Goal: Find specific page/section: Find specific page/section

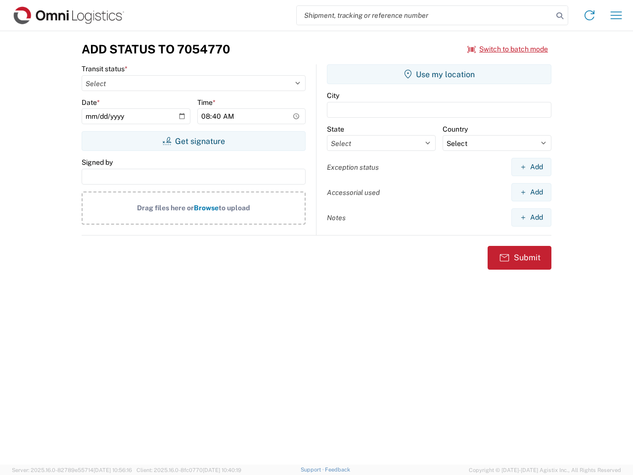
click at [425, 15] on input "search" at bounding box center [425, 15] width 256 height 19
click at [560, 16] on icon at bounding box center [560, 16] width 14 height 14
click at [589, 15] on icon at bounding box center [590, 15] width 16 height 16
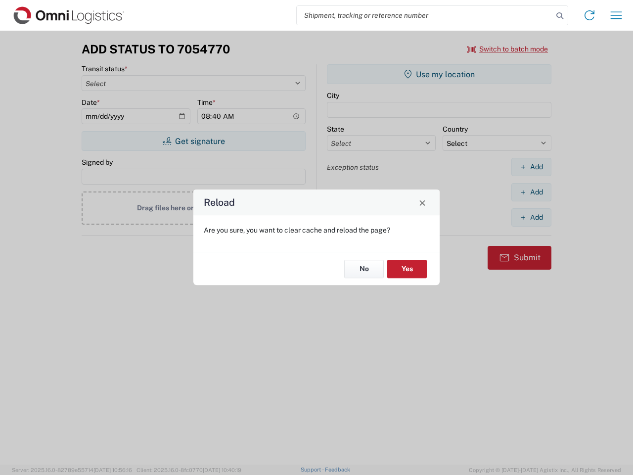
click at [616, 15] on icon "button" at bounding box center [616, 14] width 11 height 7
click at [508, 49] on div "Reload Are you sure, you want to clear cache and reload the page? No Yes" at bounding box center [316, 237] width 633 height 475
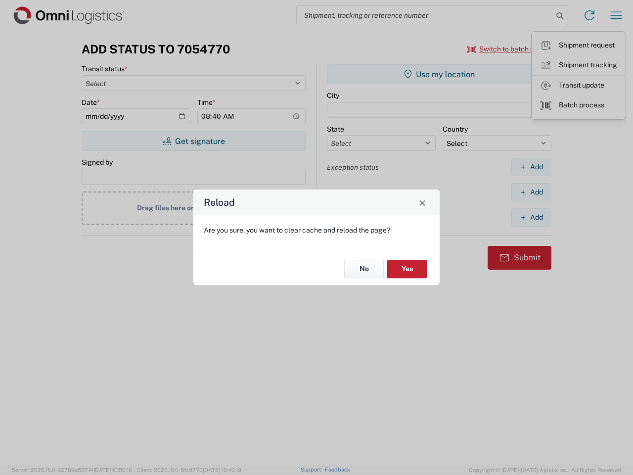
click at [193, 141] on div "Reload Are you sure, you want to clear cache and reload the page? No Yes" at bounding box center [316, 237] width 633 height 475
click at [439, 74] on div "Reload Are you sure, you want to clear cache and reload the page? No Yes" at bounding box center [316, 237] width 633 height 475
click at [531, 167] on div "Reload Are you sure, you want to clear cache and reload the page? No Yes" at bounding box center [316, 237] width 633 height 475
click at [531, 192] on div "Reload Are you sure, you want to clear cache and reload the page? No Yes" at bounding box center [316, 237] width 633 height 475
click at [531, 217] on div "Reload Are you sure, you want to clear cache and reload the page? No Yes" at bounding box center [316, 237] width 633 height 475
